Goal: Transaction & Acquisition: Purchase product/service

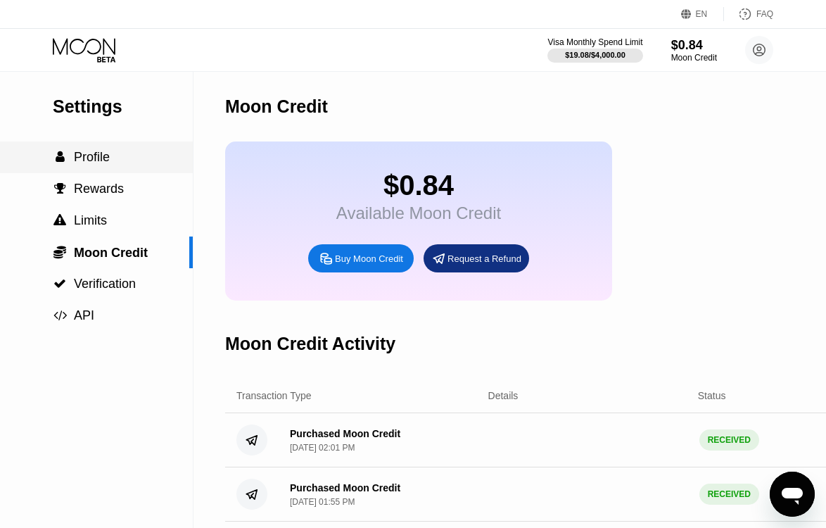
click at [102, 155] on span "Profile" at bounding box center [92, 157] width 36 height 14
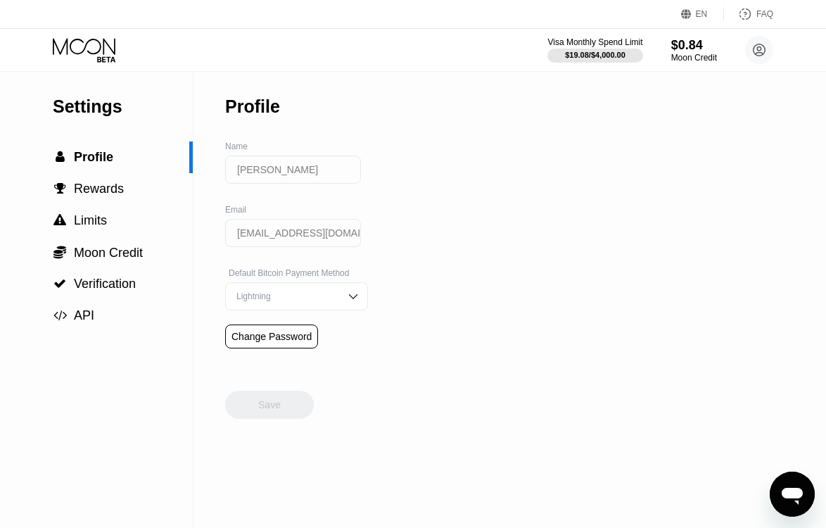
click at [85, 53] on icon at bounding box center [85, 50] width 65 height 25
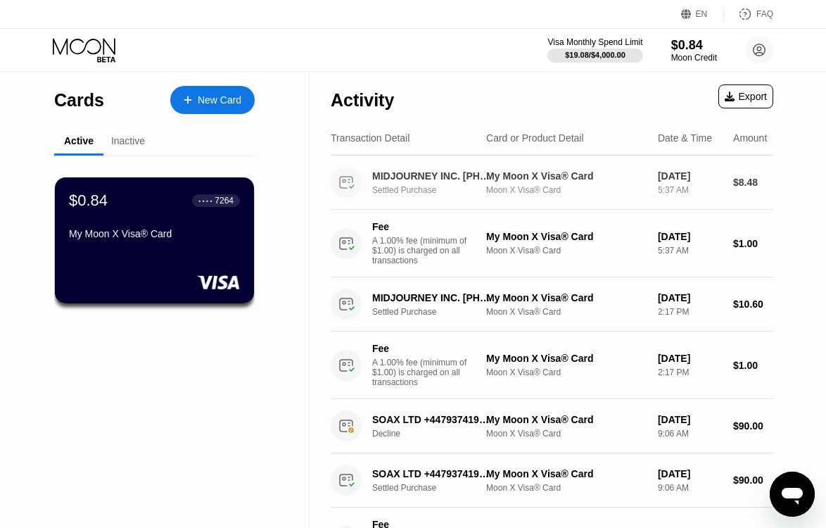
click at [518, 177] on div "My Moon X Visa® Card" at bounding box center [566, 175] width 160 height 11
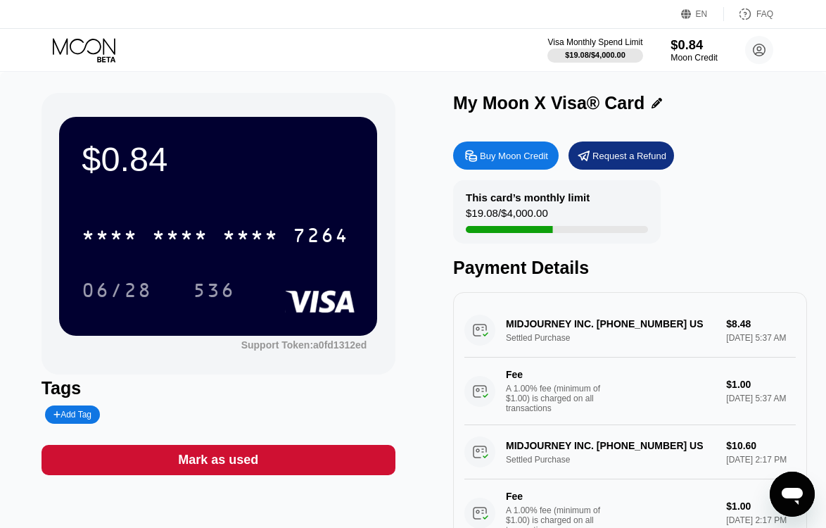
click at [692, 56] on div "Moon Credit" at bounding box center [693, 58] width 47 height 10
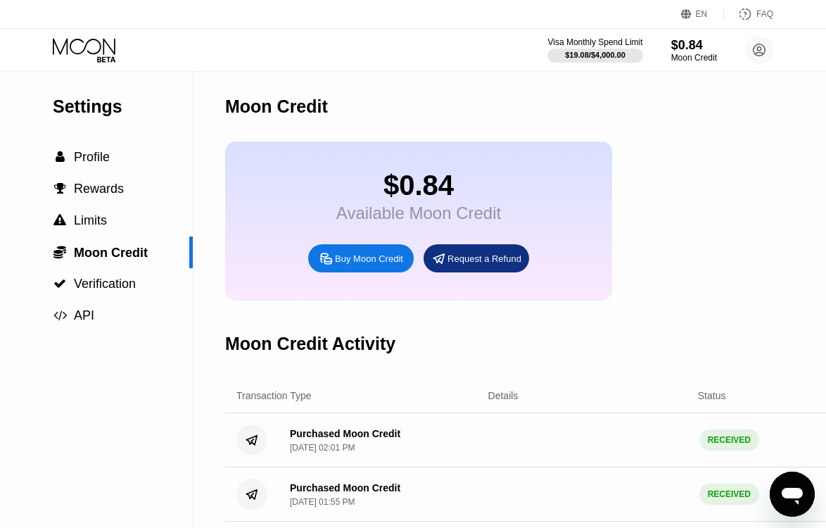
click at [378, 265] on div "Buy Moon Credit" at bounding box center [369, 259] width 68 height 12
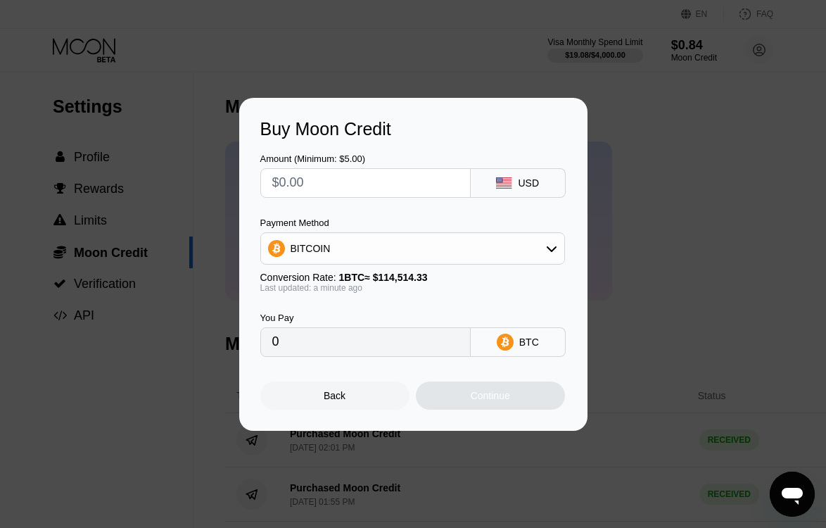
click at [388, 248] on div "BITCOIN" at bounding box center [412, 248] width 303 height 28
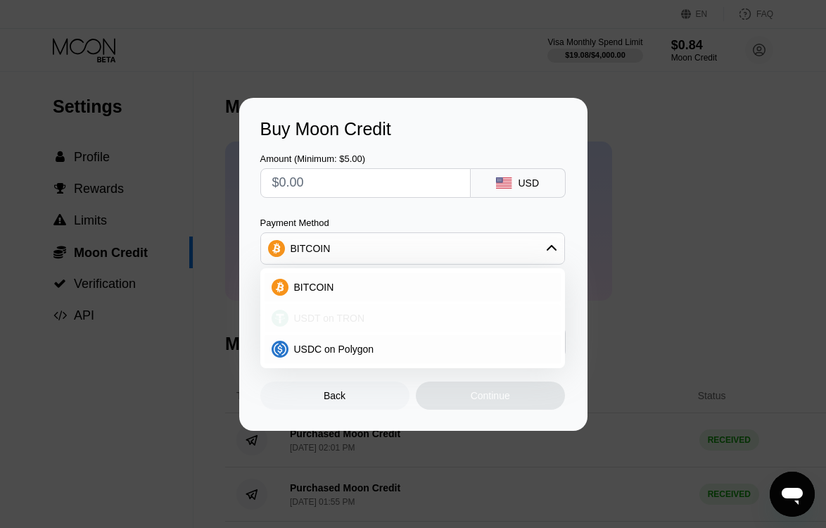
click at [380, 317] on div "USDT on TRON" at bounding box center [420, 317] width 265 height 11
type input "0.00"
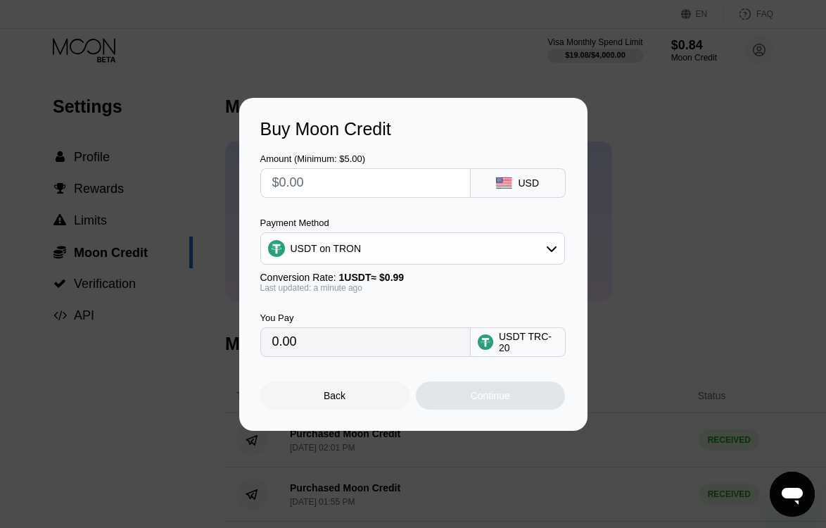
click at [415, 183] on input "text" at bounding box center [365, 183] width 186 height 28
type input "$9"
type input "9.09"
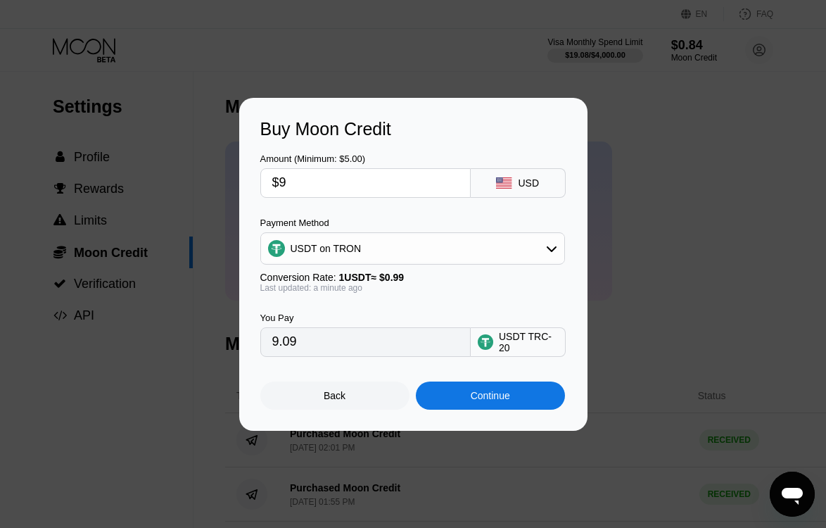
type input "$90"
type input "90.91"
type input "$9"
type input "9.09"
type input "0.00"
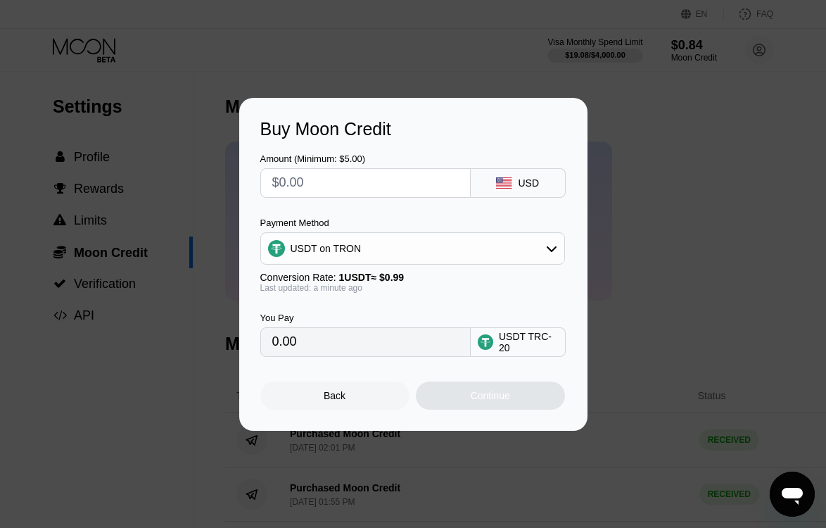
type input "$1"
type input "1.01"
type input "$10"
type input "10.10"
type input "$100"
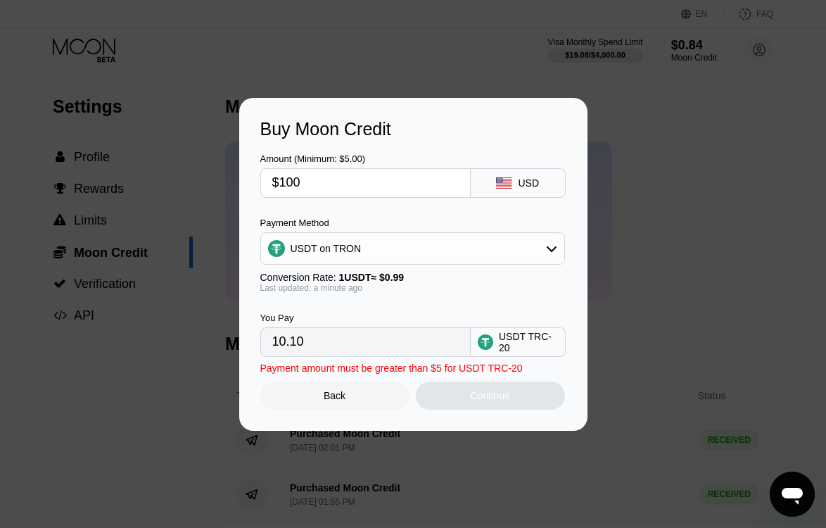
type input "101.01"
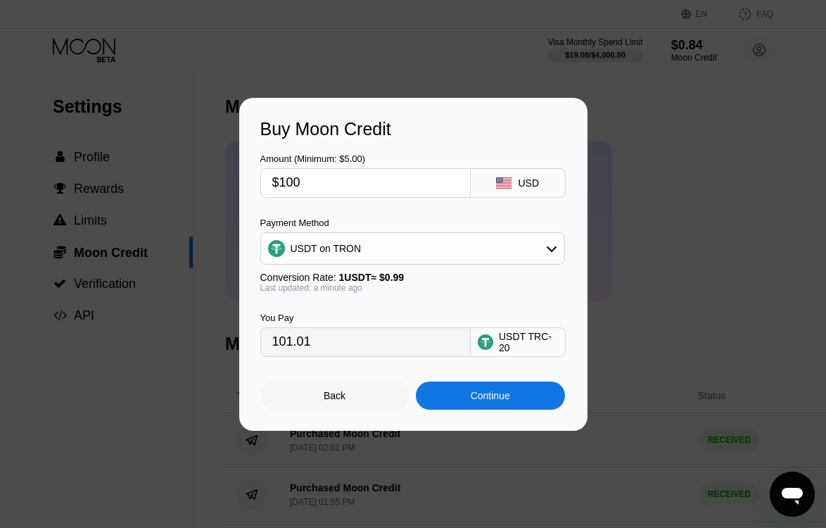
type input "$100"
click at [476, 317] on div "You Pay 101.01 USDT TRC-20" at bounding box center [413, 325] width 306 height 64
click at [496, 399] on div "Continue" at bounding box center [490, 395] width 39 height 11
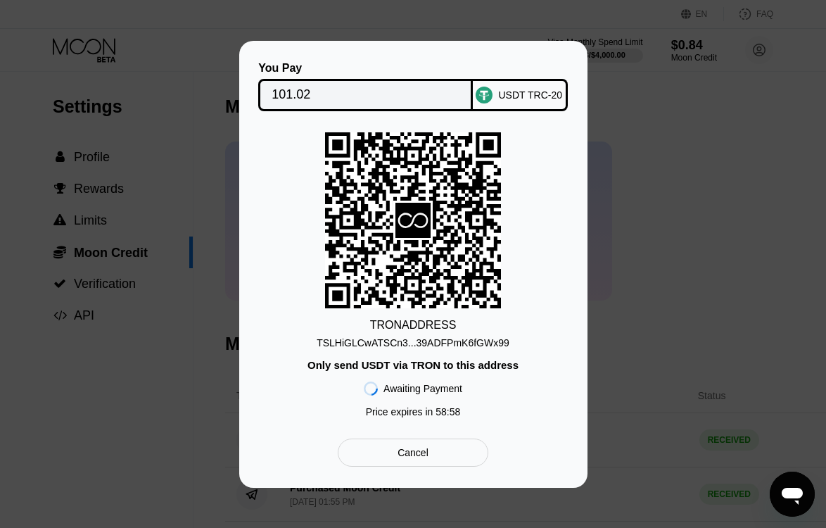
click at [451, 345] on div "TSLHiGLCwATSCn3...39ADFPmK6fGWx99" at bounding box center [413, 342] width 193 height 11
click at [346, 87] on input "101.02" at bounding box center [366, 95] width 188 height 28
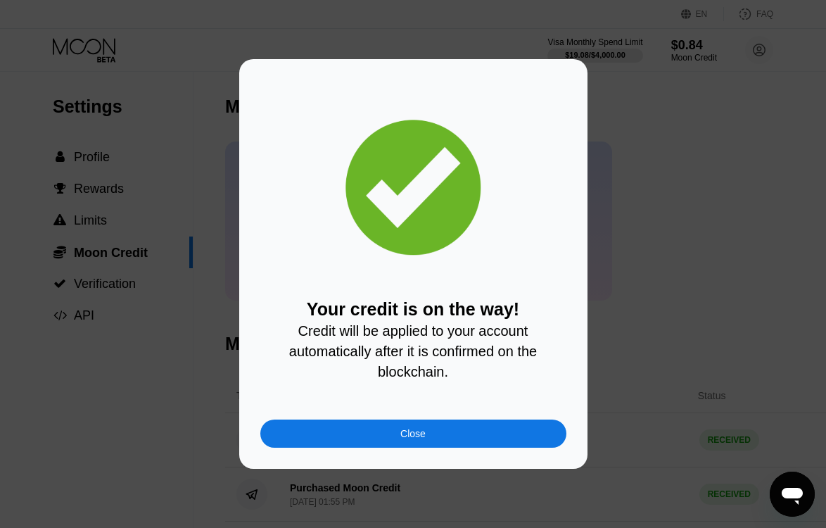
click at [414, 440] on div "Close" at bounding box center [413, 433] width 306 height 28
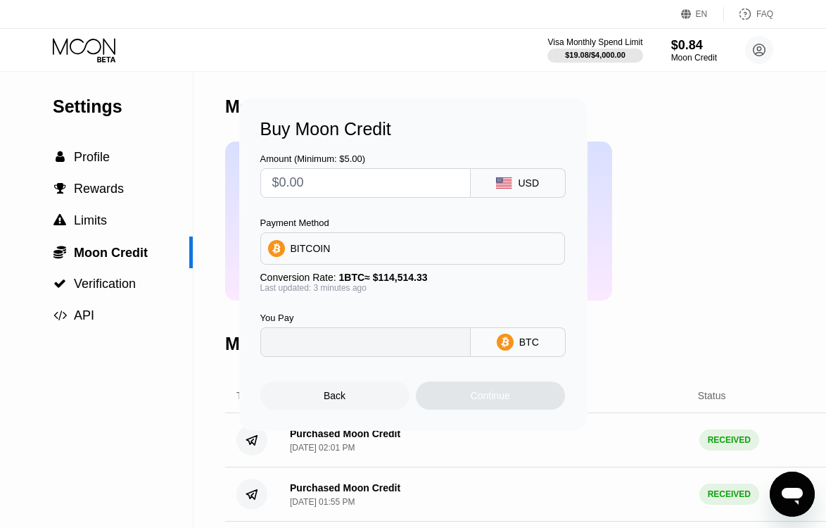
type input "0"
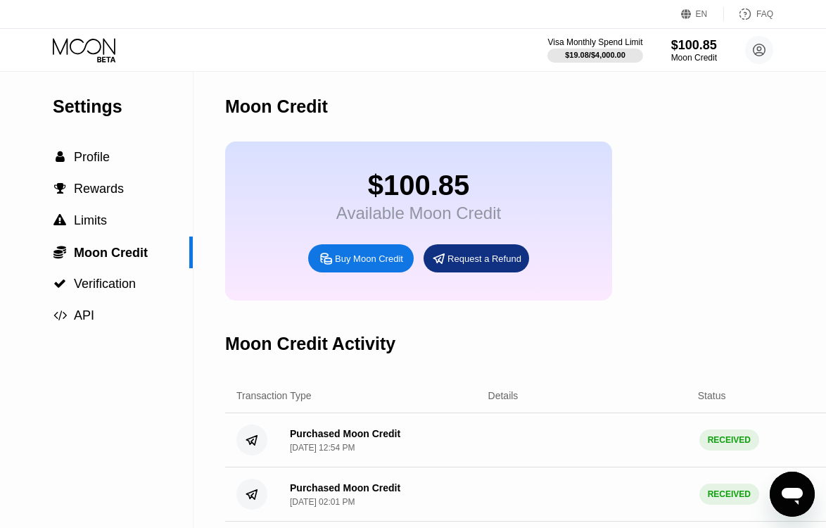
click at [101, 38] on icon at bounding box center [85, 50] width 65 height 25
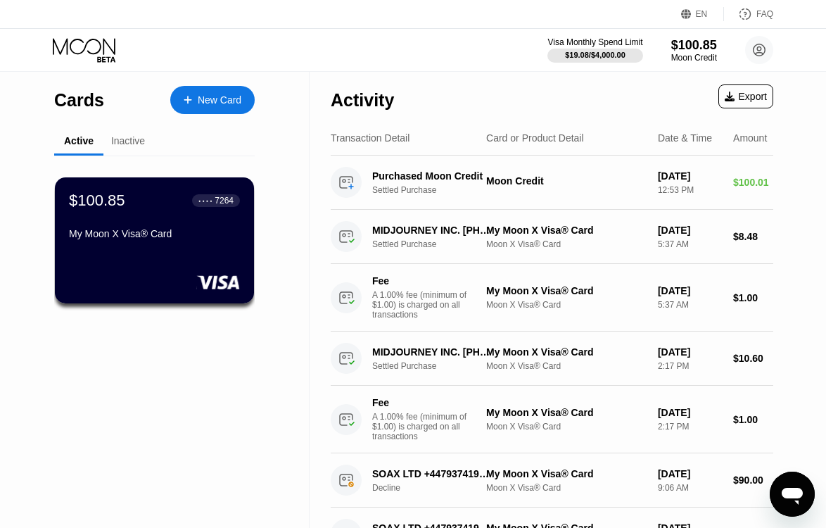
click at [152, 260] on div "$100.85 ● ● ● ● 7264 My Moon X Visa® Card" at bounding box center [154, 240] width 199 height 126
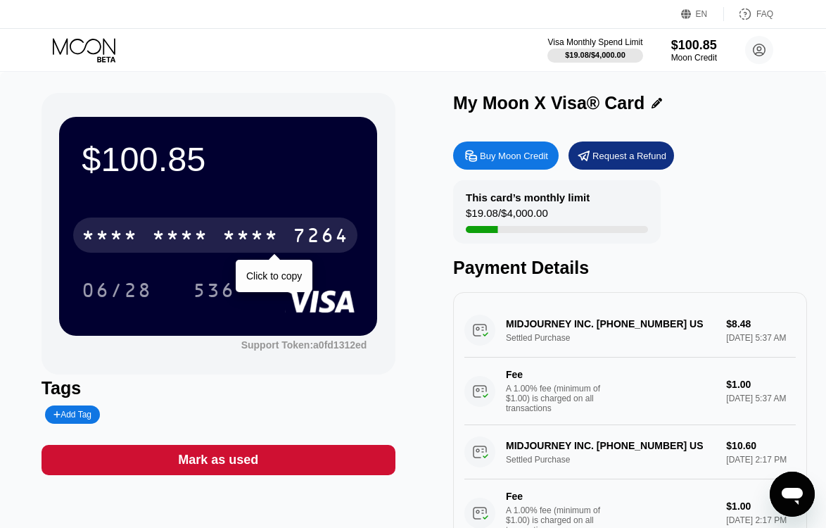
click at [326, 231] on div "7264" at bounding box center [321, 237] width 56 height 23
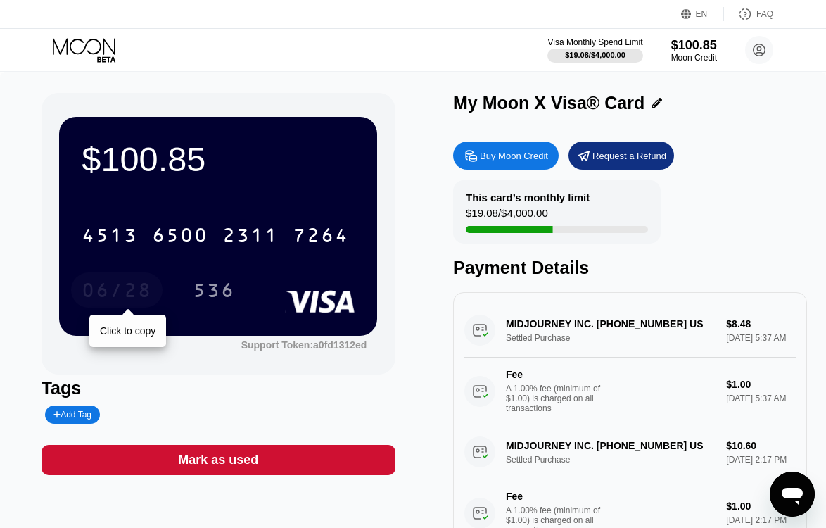
click at [121, 276] on div "06/28" at bounding box center [116, 289] width 91 height 35
click at [219, 291] on div "536" at bounding box center [214, 292] width 42 height 23
